Goal: Information Seeking & Learning: Find specific page/section

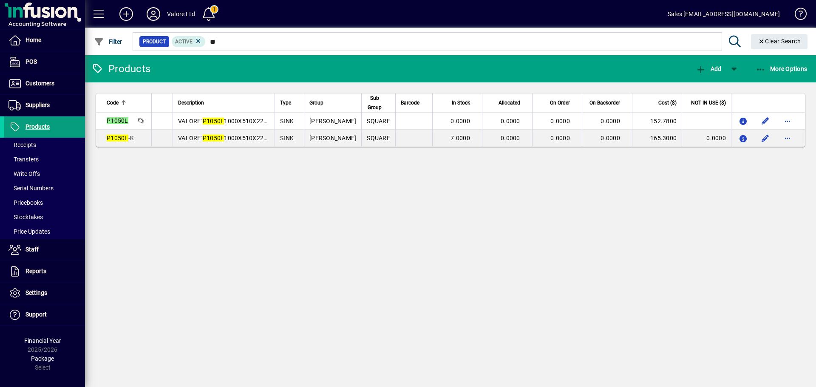
type input "*"
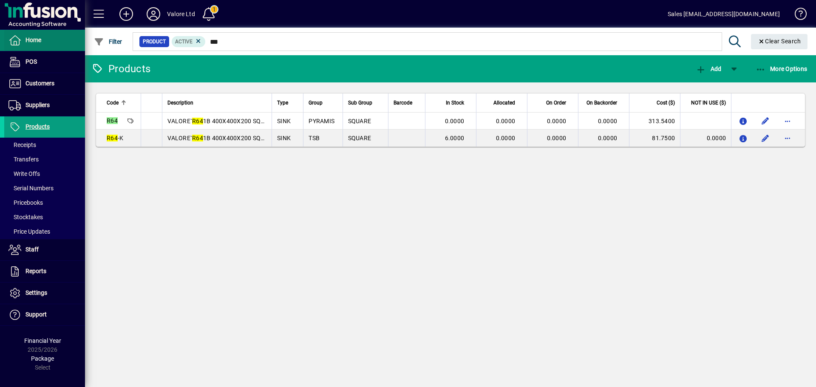
type input "***"
